Goal: Task Accomplishment & Management: Complete application form

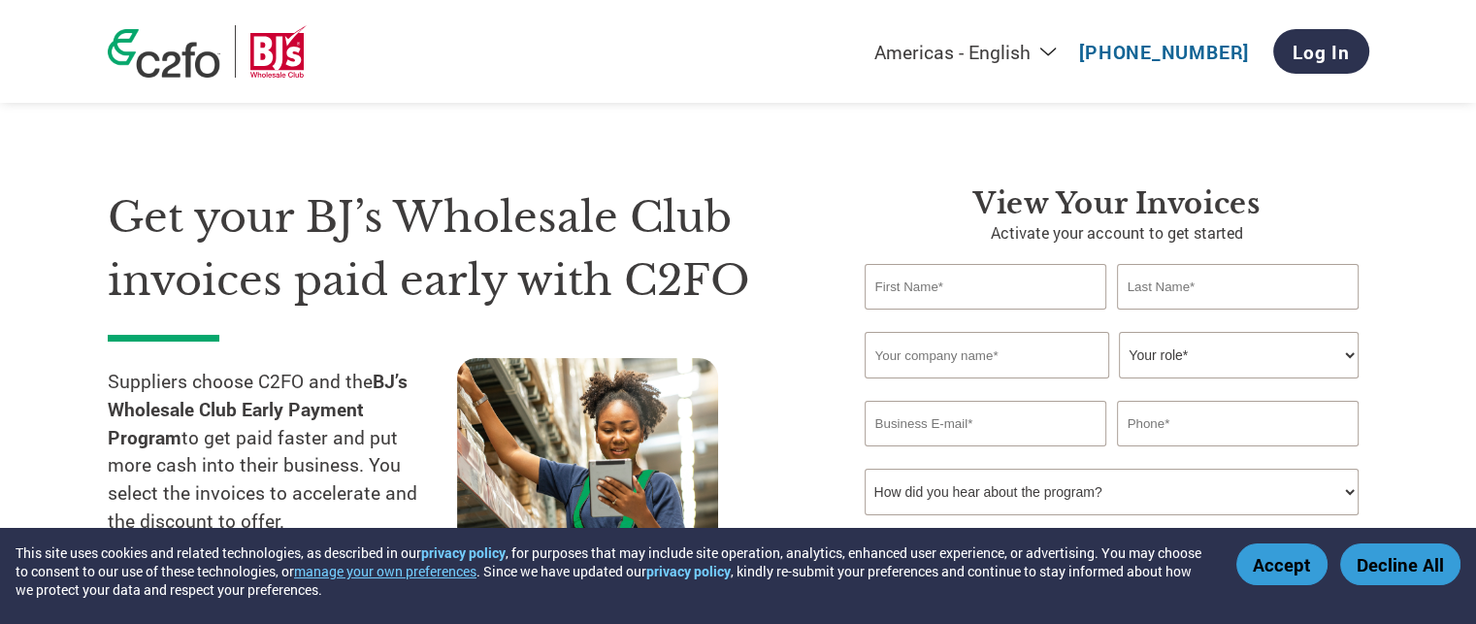
click at [915, 286] on input "text" at bounding box center [985, 287] width 243 height 46
type input "[PERSON_NAME]"
type input "9033631171"
click at [918, 351] on input "text" at bounding box center [986, 355] width 244 height 47
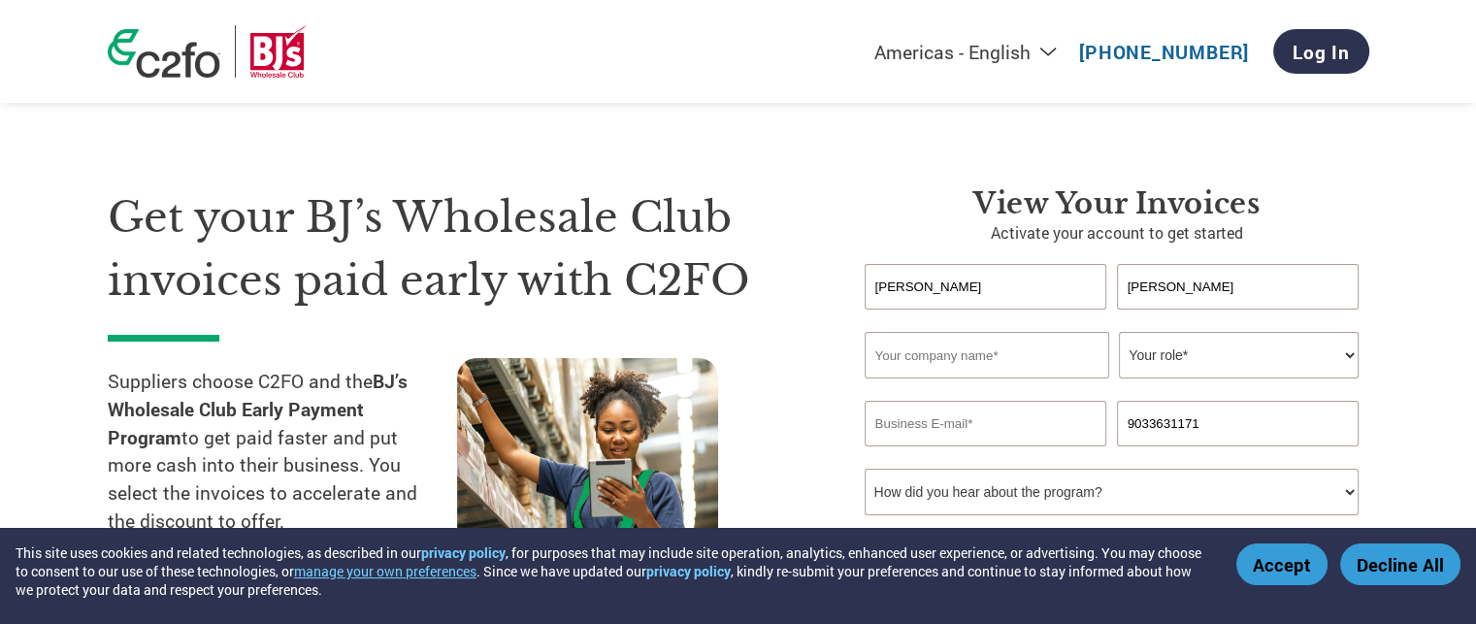
click at [920, 334] on input "text" at bounding box center [986, 355] width 244 height 47
click at [916, 358] on input "text" at bounding box center [986, 355] width 244 height 47
click at [979, 362] on input "text" at bounding box center [986, 355] width 244 height 47
type input "j"
type input "[PERSON_NAME] Foods"
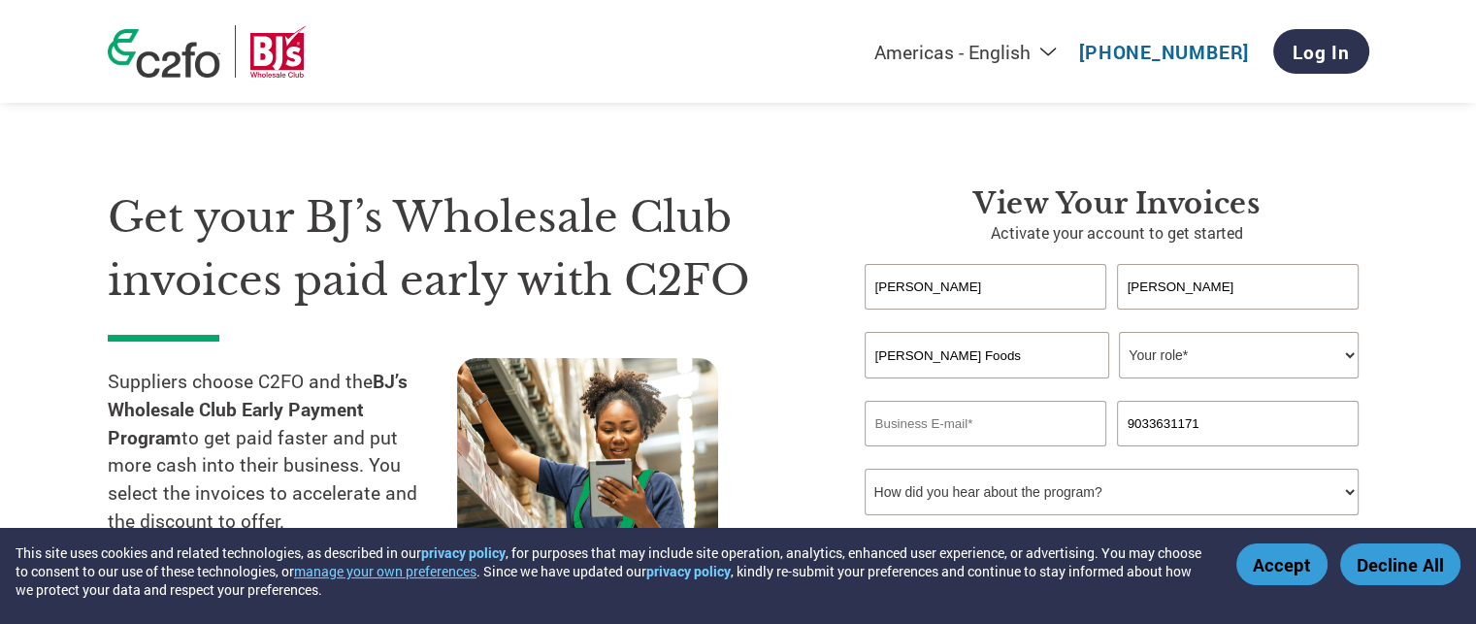
select select "ACCOUNTING"
click at [945, 419] on input "email" at bounding box center [985, 424] width 243 height 46
type input "arainey@[PERSON_NAME]"
drag, startPoint x: 1027, startPoint y: 483, endPoint x: 1052, endPoint y: 487, distance: 24.6
click at [1027, 483] on select "How did you hear about the program? Received a letter Email Social Media Online…" at bounding box center [1111, 492] width 495 height 47
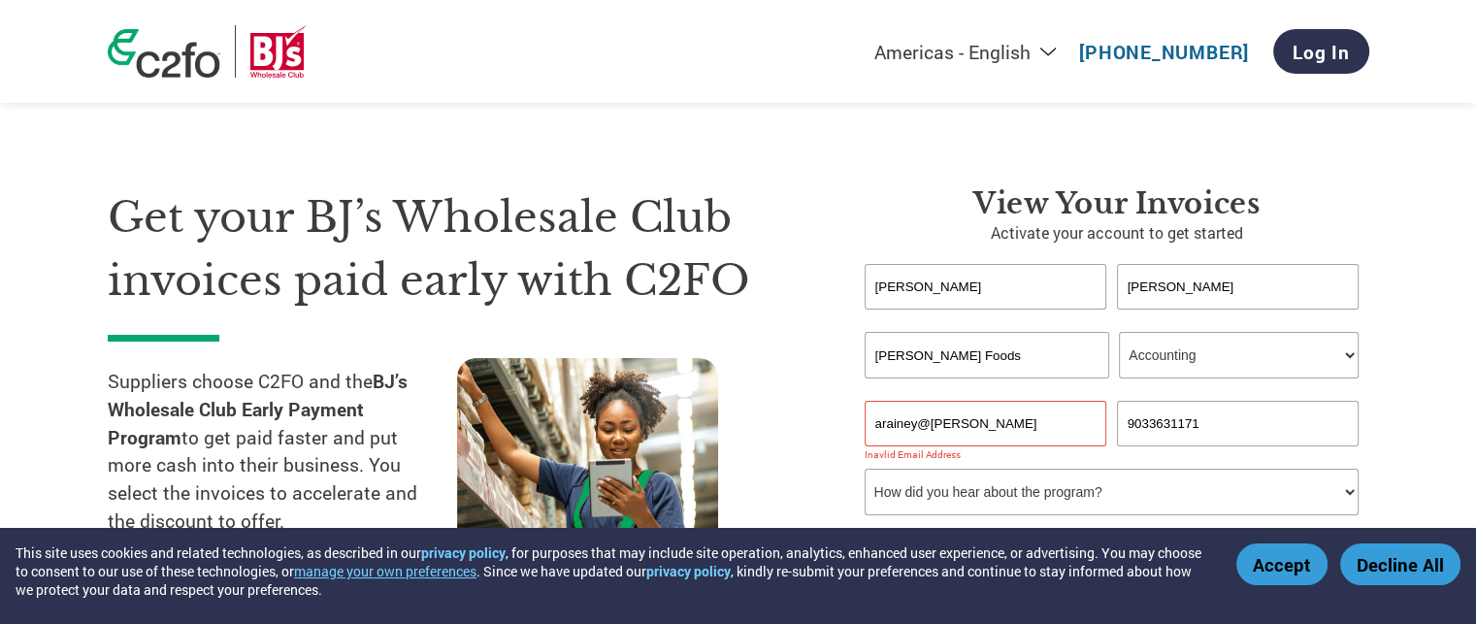
click at [1063, 491] on select "How did you hear about the program? Received a letter Email Social Media Online…" at bounding box center [1111, 492] width 495 height 47
click at [998, 492] on select "How did you hear about the program? Received a letter Email Social Media Online…" at bounding box center [1111, 492] width 495 height 47
select select "Other"
click at [864, 469] on select "How did you hear about the program? Received a letter Email Social Media Online…" at bounding box center [1111, 492] width 495 height 47
click at [982, 492] on select "How did you hear about the program? Received a letter Email Social Media Online…" at bounding box center [1111, 492] width 495 height 47
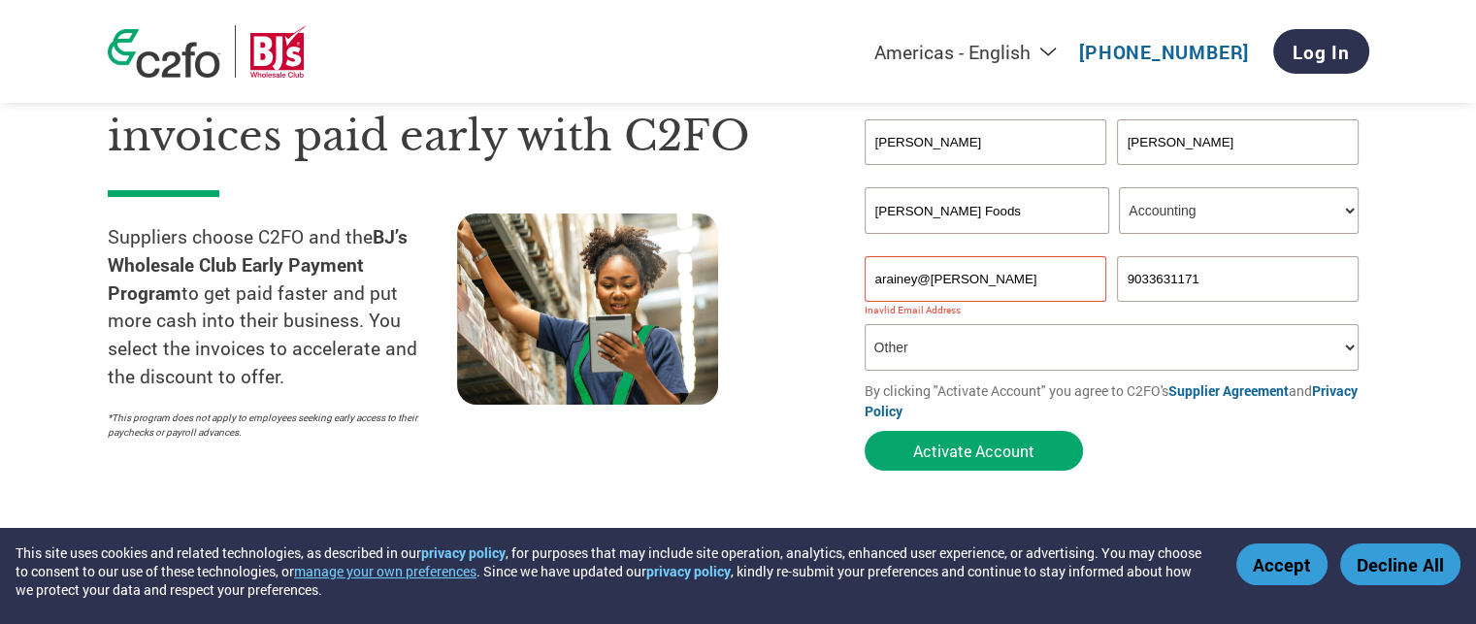
scroll to position [194, 0]
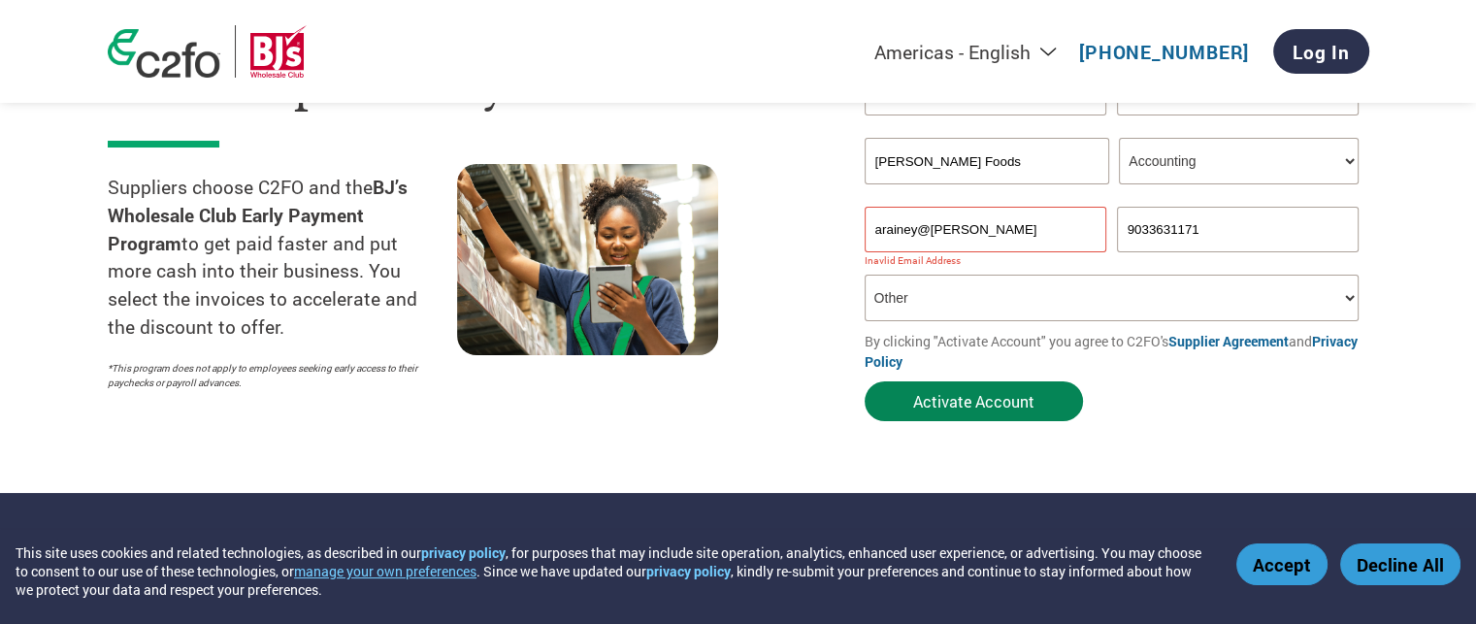
click at [986, 408] on button "Activate Account" at bounding box center [973, 401] width 218 height 40
type input "[EMAIL_ADDRESS][DOMAIN_NAME]"
click at [990, 402] on button "Activate Account" at bounding box center [973, 401] width 218 height 40
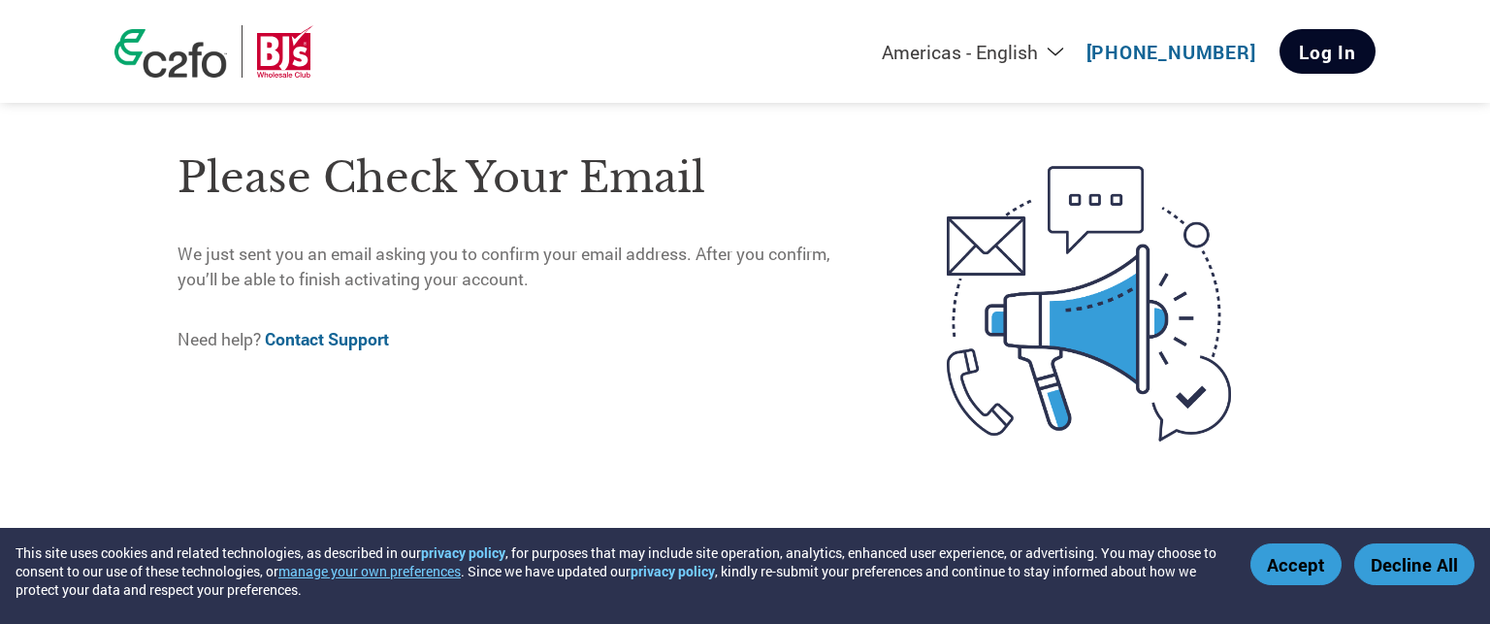
click at [1323, 44] on link "Log In" at bounding box center [1328, 51] width 96 height 45
